Goal: Transaction & Acquisition: Purchase product/service

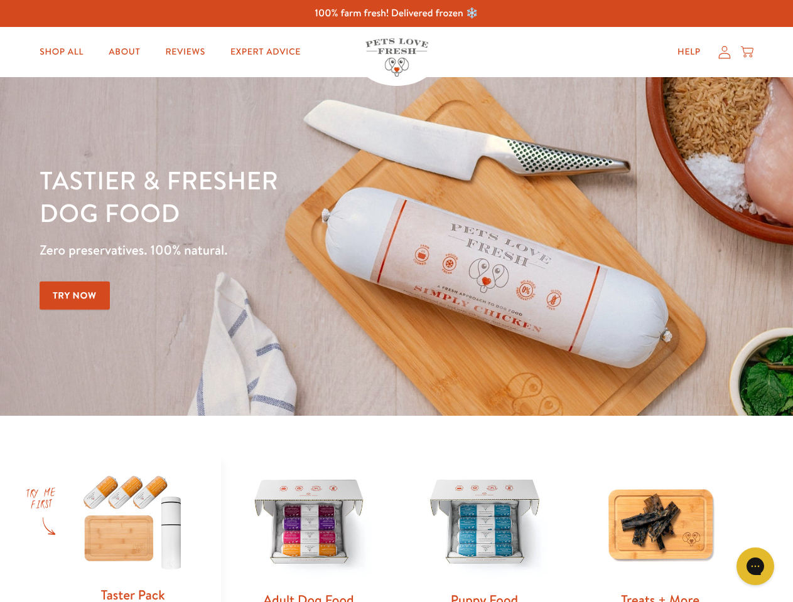
click at [396, 301] on div "Tastier & fresher dog food Zero preservatives. 100% natural. Try Now" at bounding box center [278, 247] width 476 height 166
click at [755, 567] on icon "Gorgias live chat" at bounding box center [755, 566] width 12 height 12
